Goal: Transaction & Acquisition: Purchase product/service

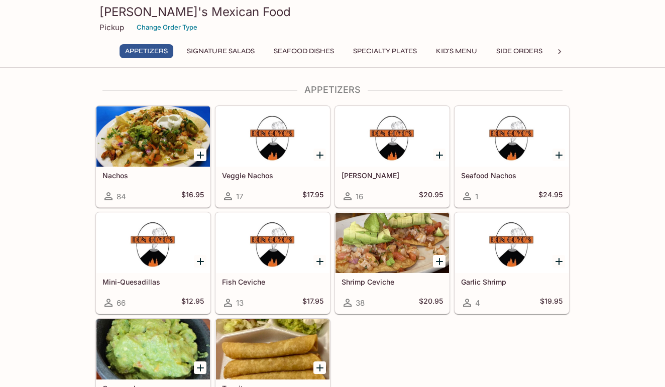
click at [412, 50] on button "Specialty Plates" at bounding box center [384, 51] width 75 height 14
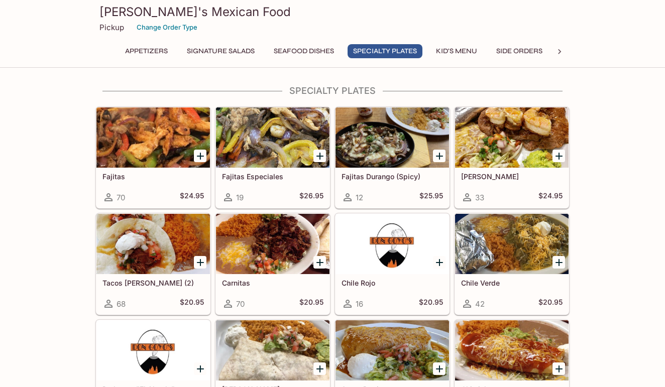
click at [461, 49] on button "Kid's Menu" at bounding box center [456, 51] width 52 height 14
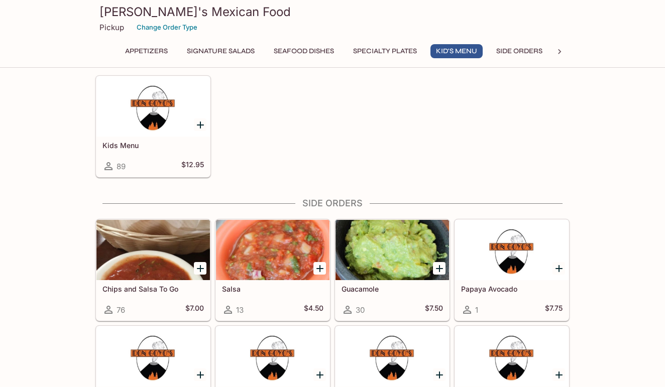
scroll to position [1458, 0]
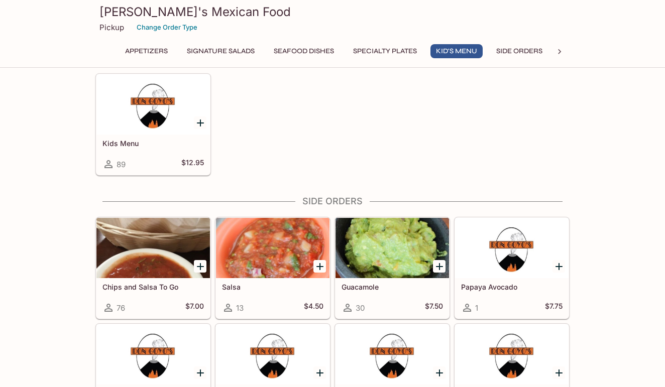
click at [146, 116] on div at bounding box center [152, 104] width 113 height 60
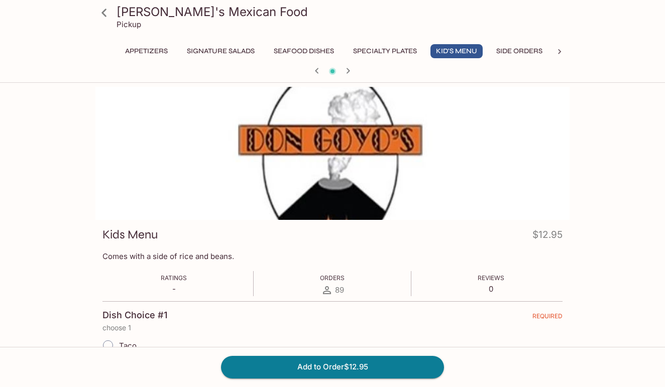
click at [408, 52] on button "Specialty Plates" at bounding box center [384, 51] width 75 height 14
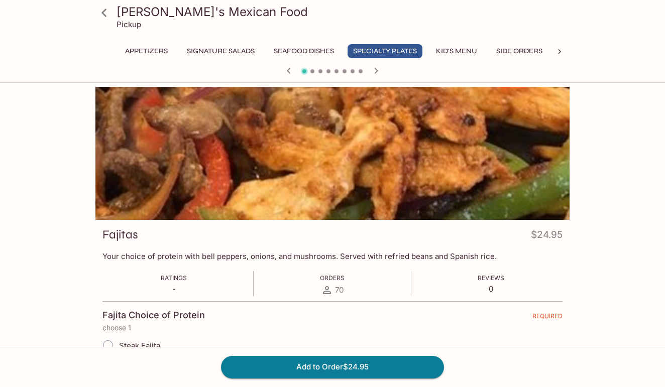
click at [293, 51] on button "Seafood Dishes" at bounding box center [303, 51] width 71 height 14
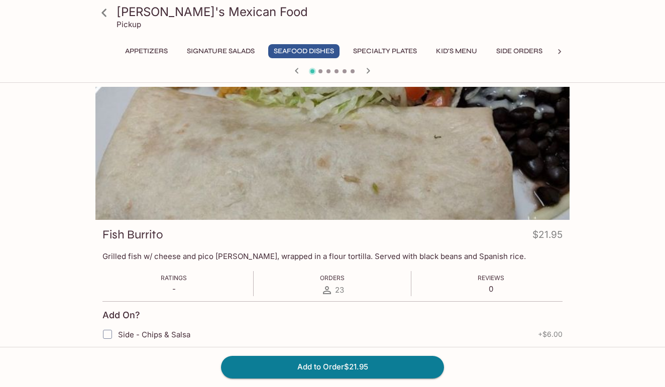
click at [153, 51] on button "Appetizers" at bounding box center [146, 51] width 54 height 14
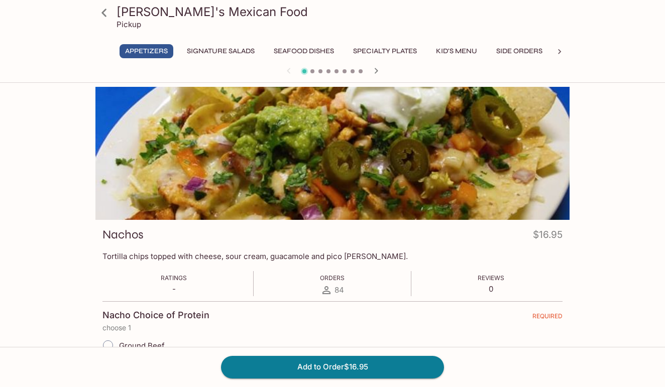
click at [374, 68] on icon "button" at bounding box center [376, 71] width 12 height 12
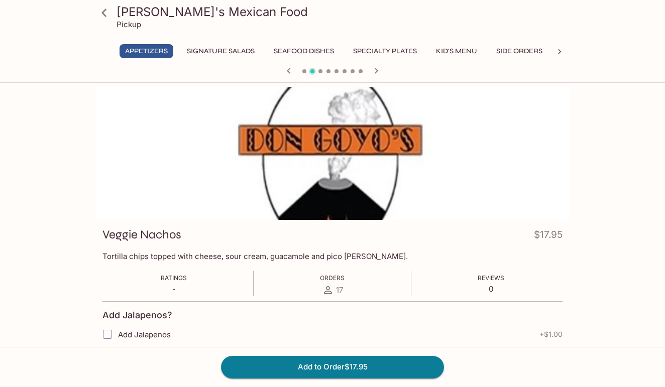
click at [374, 68] on icon "button" at bounding box center [376, 71] width 12 height 12
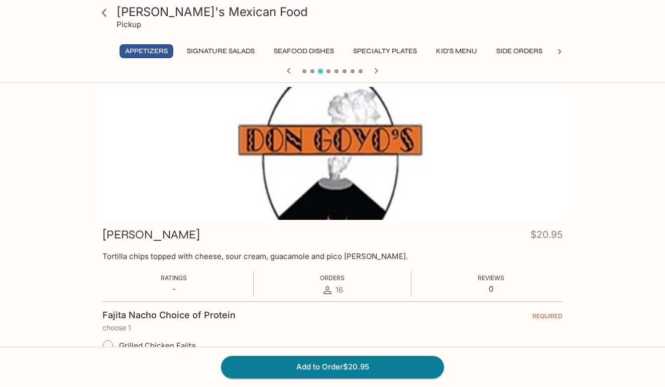
click at [374, 68] on icon "button" at bounding box center [376, 71] width 12 height 12
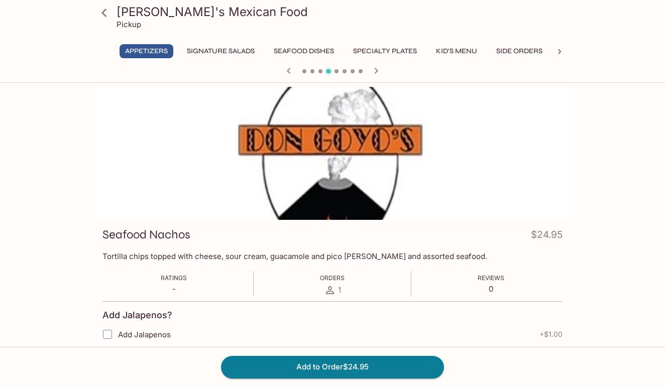
click at [374, 68] on icon "button" at bounding box center [376, 71] width 12 height 12
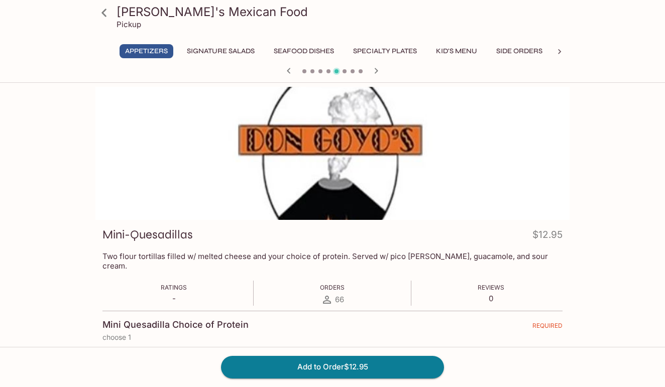
click at [374, 68] on icon "button" at bounding box center [376, 71] width 12 height 12
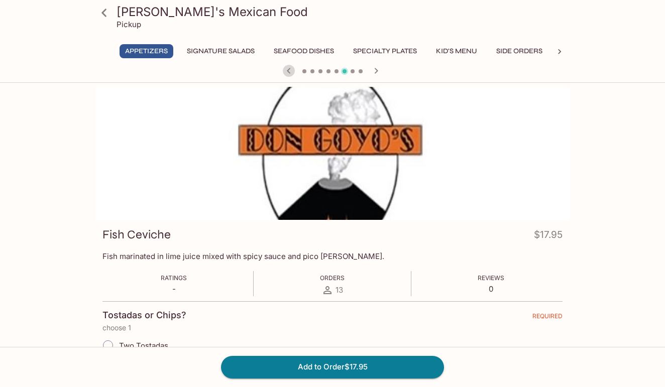
click at [287, 68] on icon "button" at bounding box center [289, 71] width 12 height 12
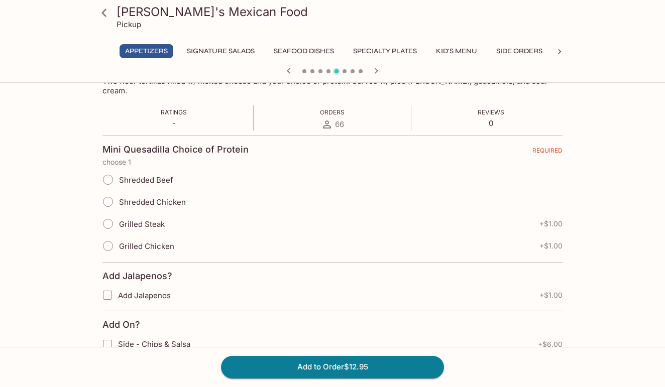
scroll to position [176, 0]
click at [375, 70] on icon "button" at bounding box center [376, 71] width 12 height 12
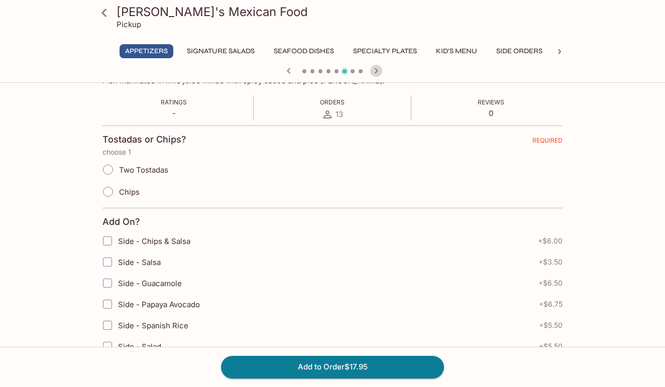
click at [376, 71] on icon "button" at bounding box center [376, 71] width 12 height 12
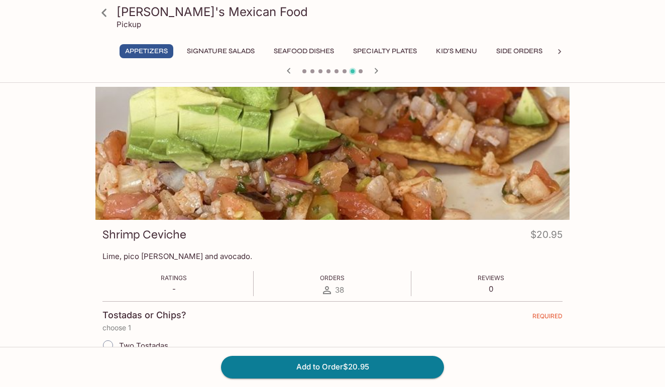
scroll to position [0, 0]
click at [286, 66] on icon "button" at bounding box center [289, 71] width 12 height 12
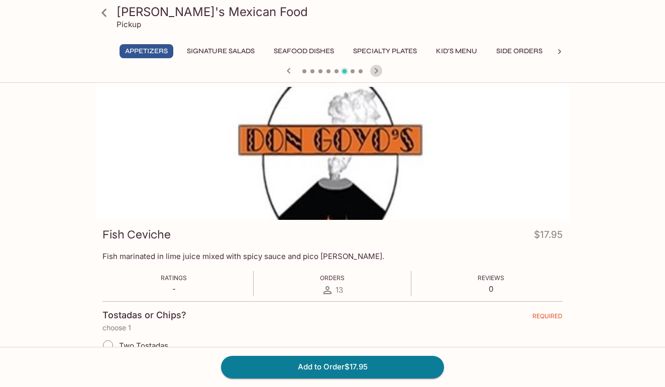
click at [372, 68] on icon "button" at bounding box center [376, 71] width 12 height 12
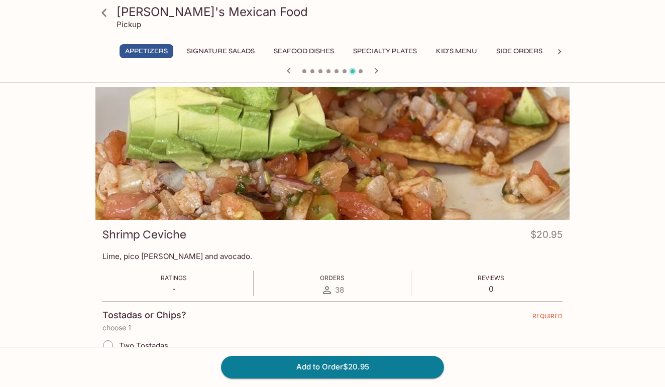
click at [374, 69] on icon "button" at bounding box center [376, 71] width 12 height 12
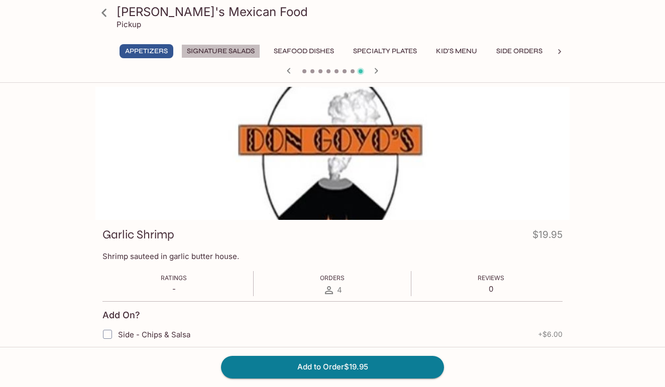
click at [242, 50] on button "Signature Salads" at bounding box center [220, 51] width 79 height 14
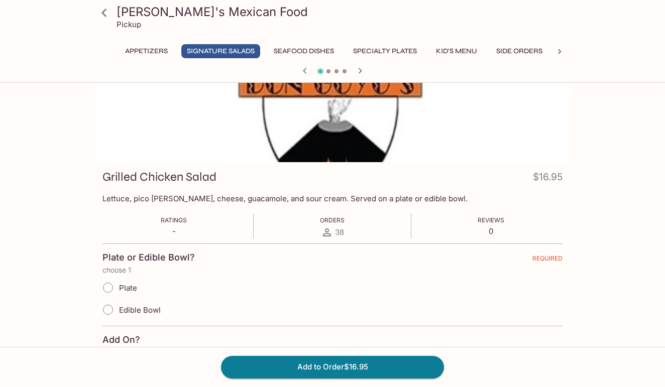
scroll to position [58, 0]
click at [464, 51] on button "Kid's Menu" at bounding box center [456, 51] width 52 height 14
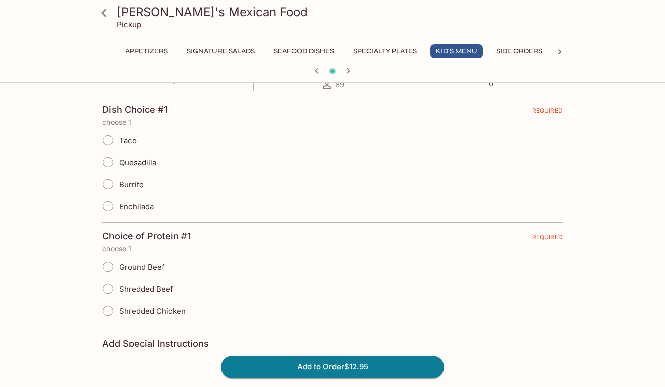
scroll to position [206, 0]
